Goal: Information Seeking & Learning: Learn about a topic

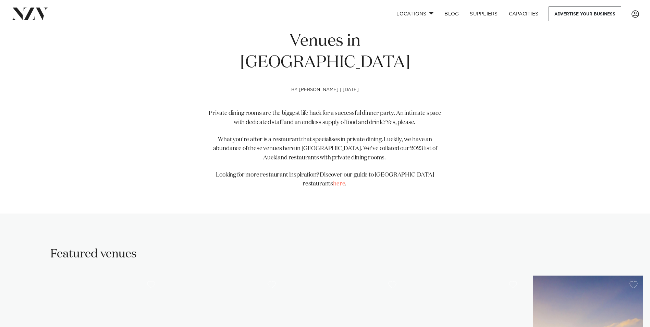
scroll to position [479, 0]
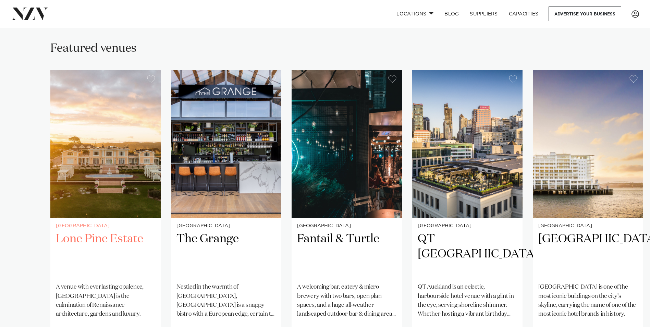
click at [87, 231] on h2 "Lone Pine Estate" at bounding box center [105, 254] width 99 height 46
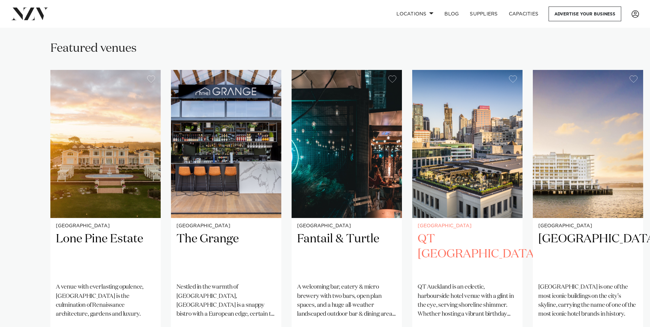
click at [460, 231] on h2 "QT [GEOGRAPHIC_DATA]" at bounding box center [466, 254] width 99 height 46
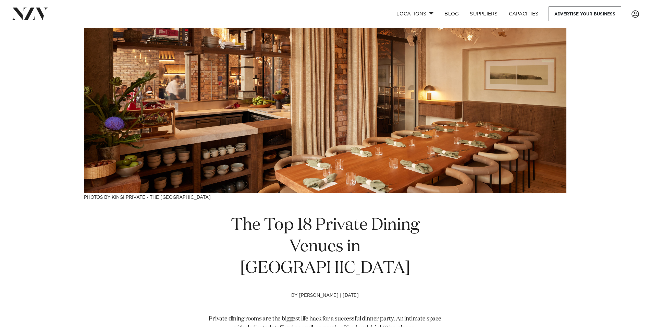
scroll to position [0, 0]
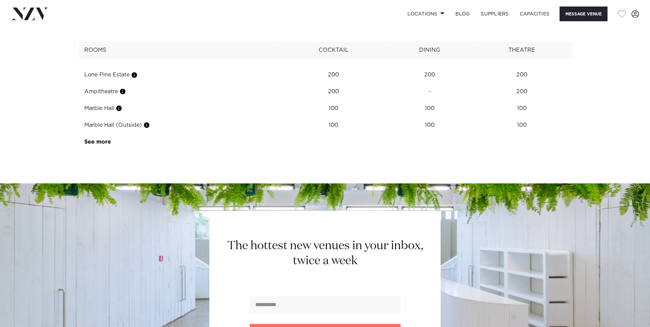
scroll to position [812, 0]
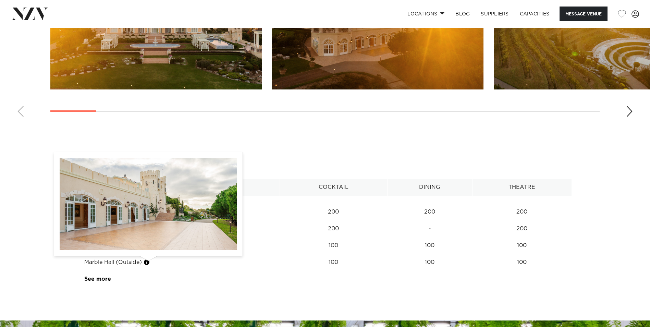
click at [148, 262] on button "button" at bounding box center [146, 262] width 7 height 7
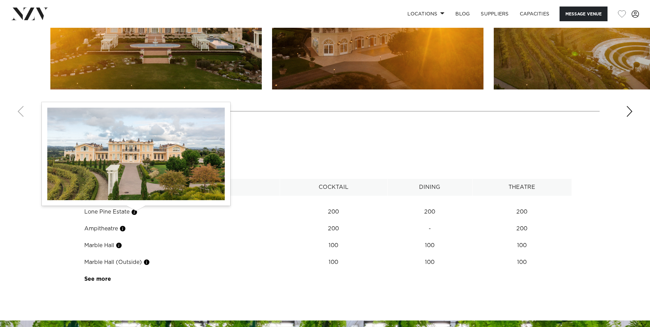
click at [136, 212] on button "button" at bounding box center [134, 212] width 7 height 7
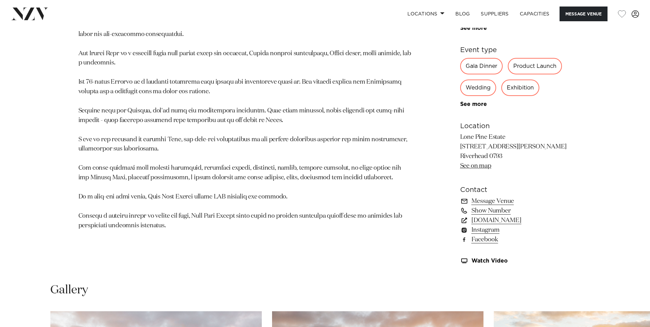
scroll to position [298, 0]
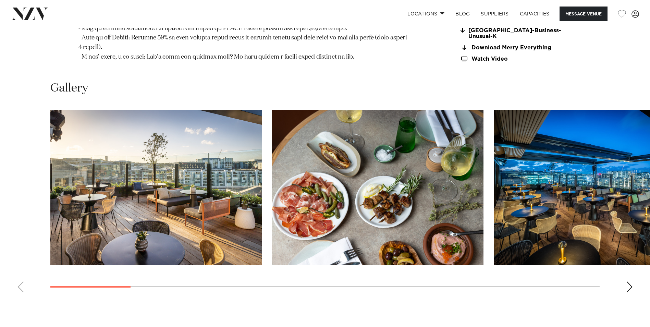
scroll to position [993, 0]
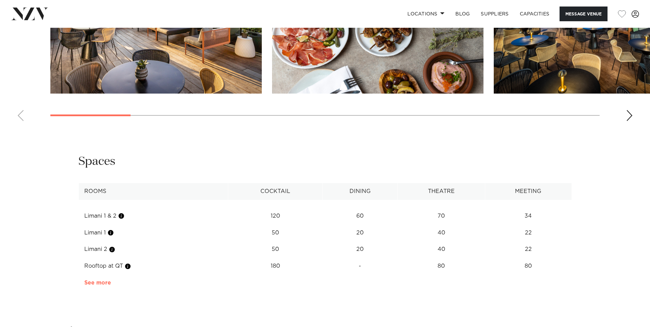
click at [106, 280] on link "See more" at bounding box center [110, 282] width 53 height 5
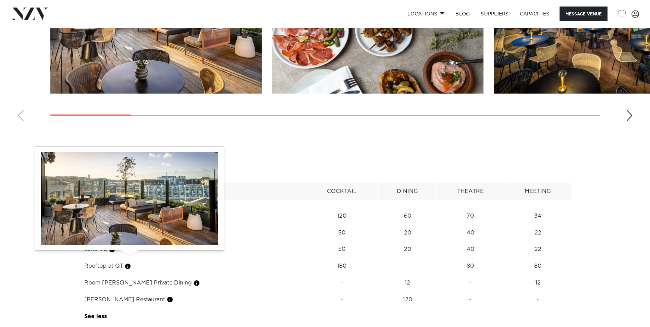
scroll to position [1096, 0]
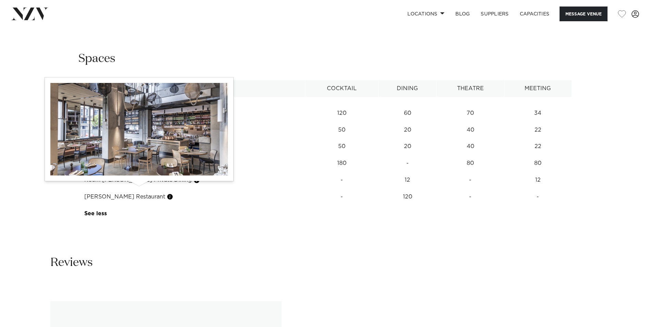
click at [166, 193] on button "button" at bounding box center [169, 196] width 7 height 7
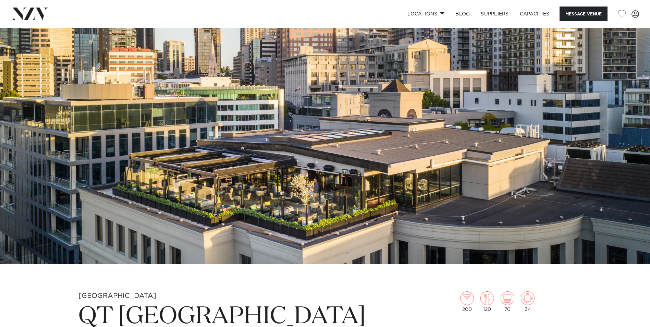
scroll to position [0, 0]
